Goal: Navigation & Orientation: Find specific page/section

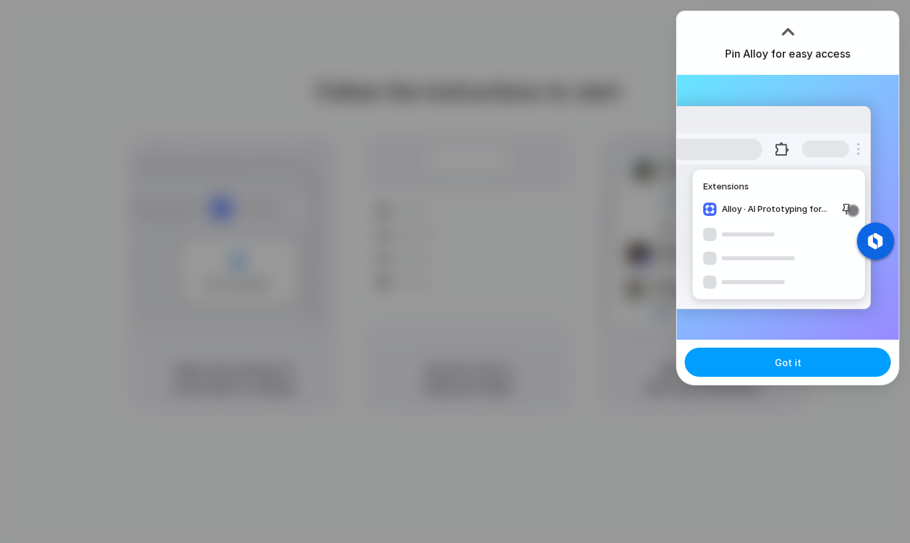
click at [661, 374] on button "Got it" at bounding box center [788, 362] width 206 height 29
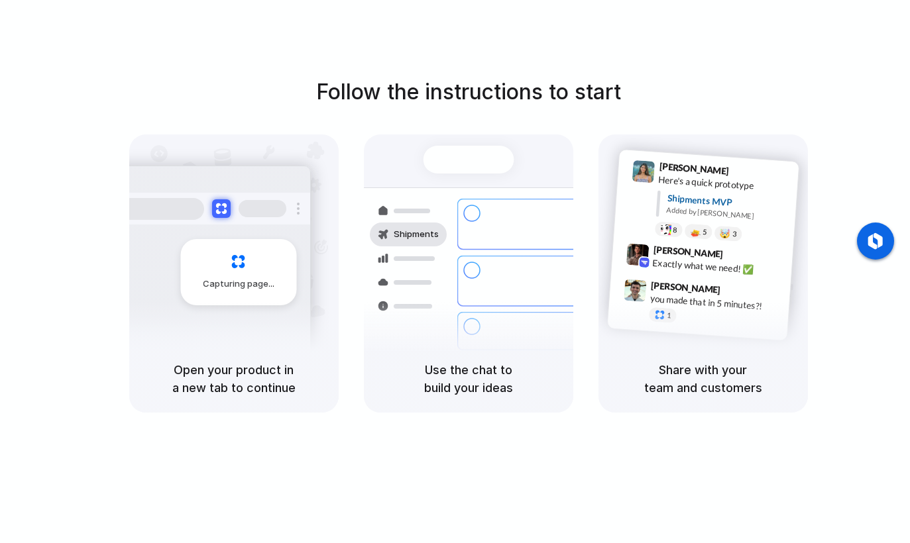
click at [455, 272] on div at bounding box center [455, 272] width 0 height 0
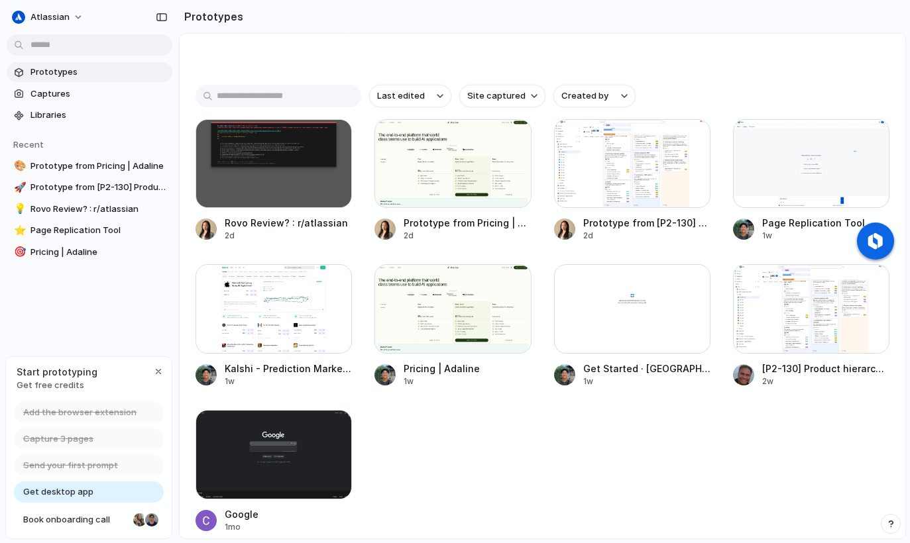
scroll to position [276, 0]
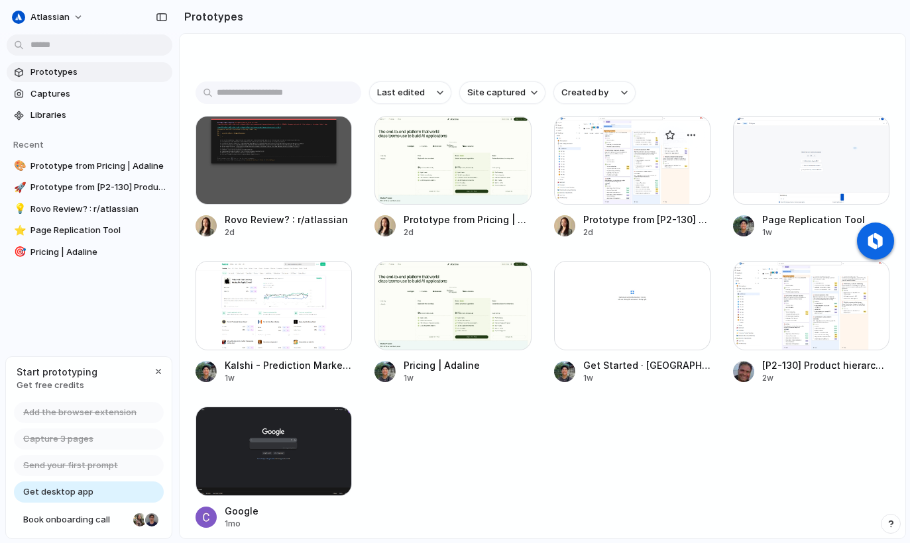
click at [646, 190] on div at bounding box center [632, 160] width 156 height 89
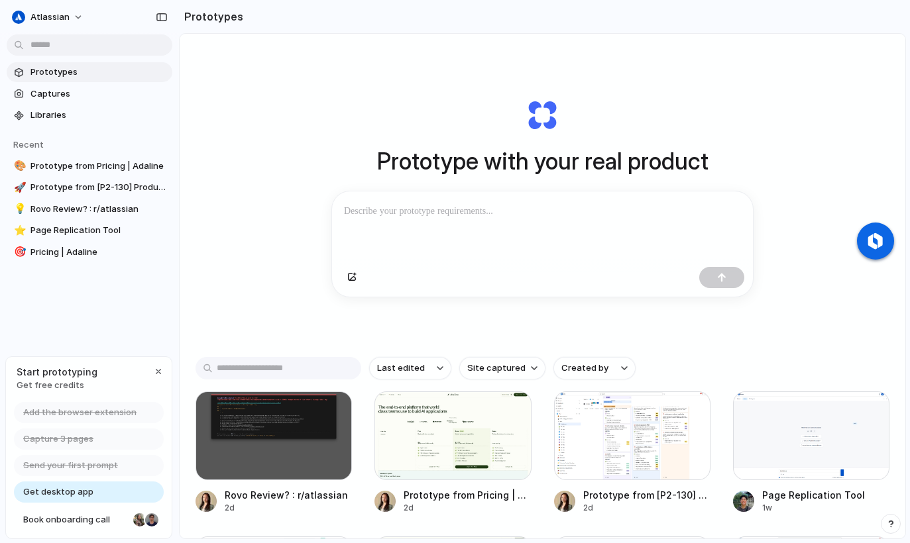
scroll to position [303, 0]
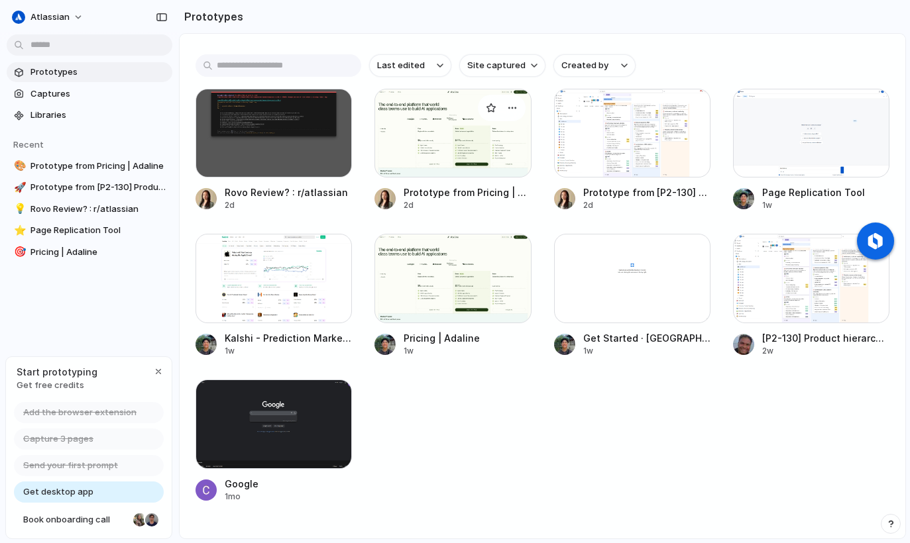
click at [467, 168] on div at bounding box center [452, 133] width 156 height 89
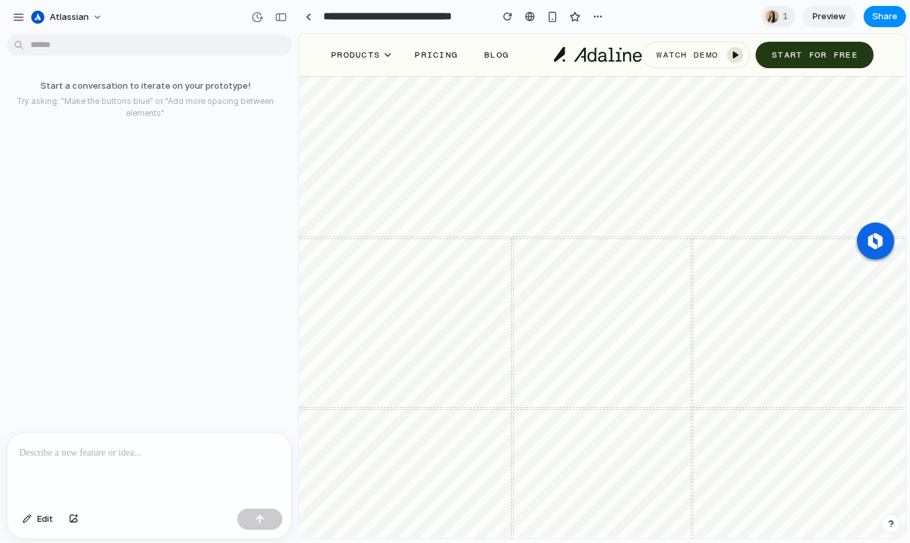
scroll to position [3077, 0]
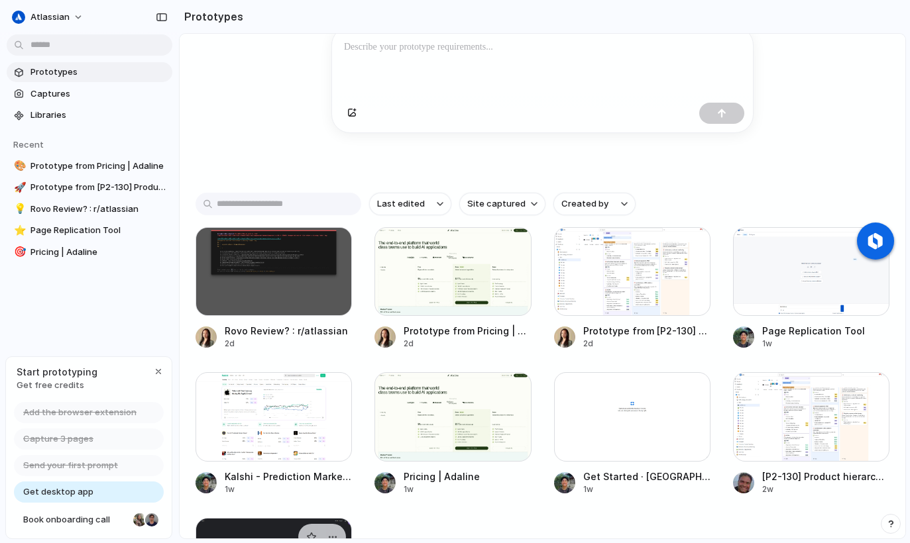
scroll to position [351, 0]
